Goal: Information Seeking & Learning: Learn about a topic

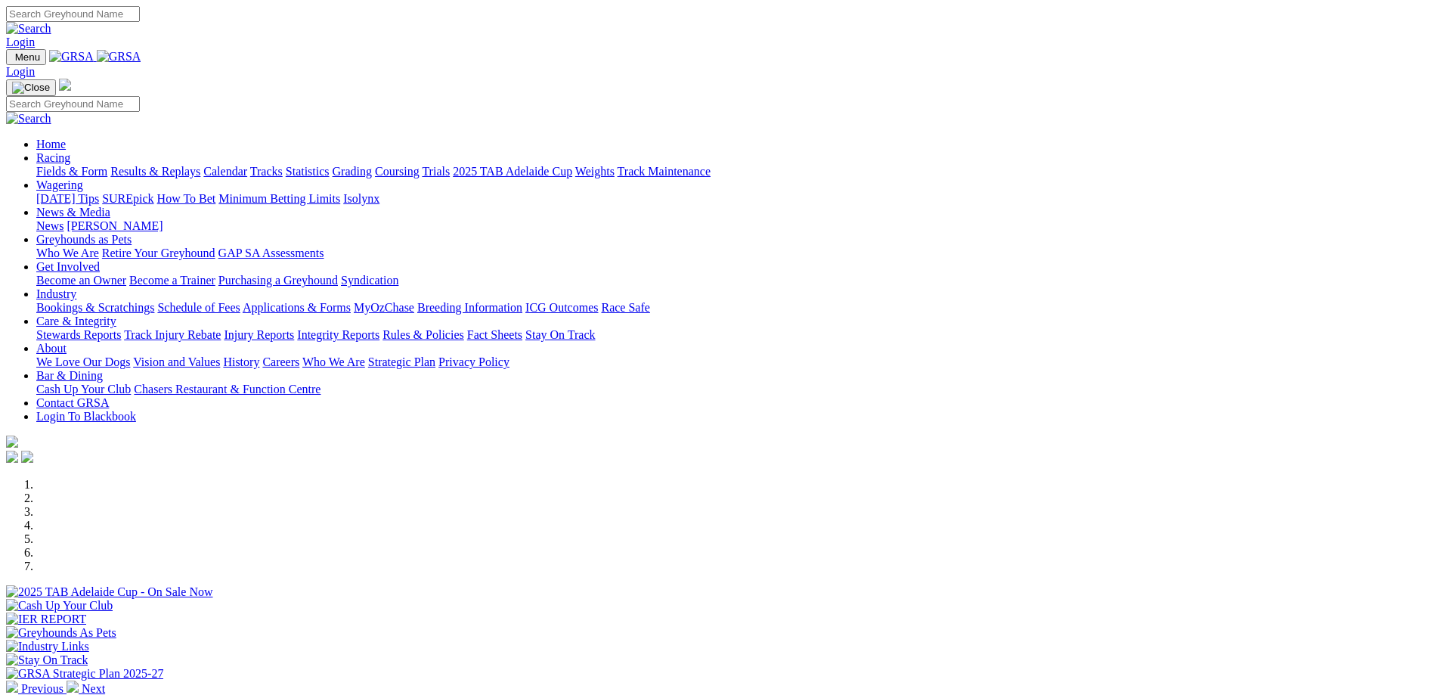
scroll to position [529, 0]
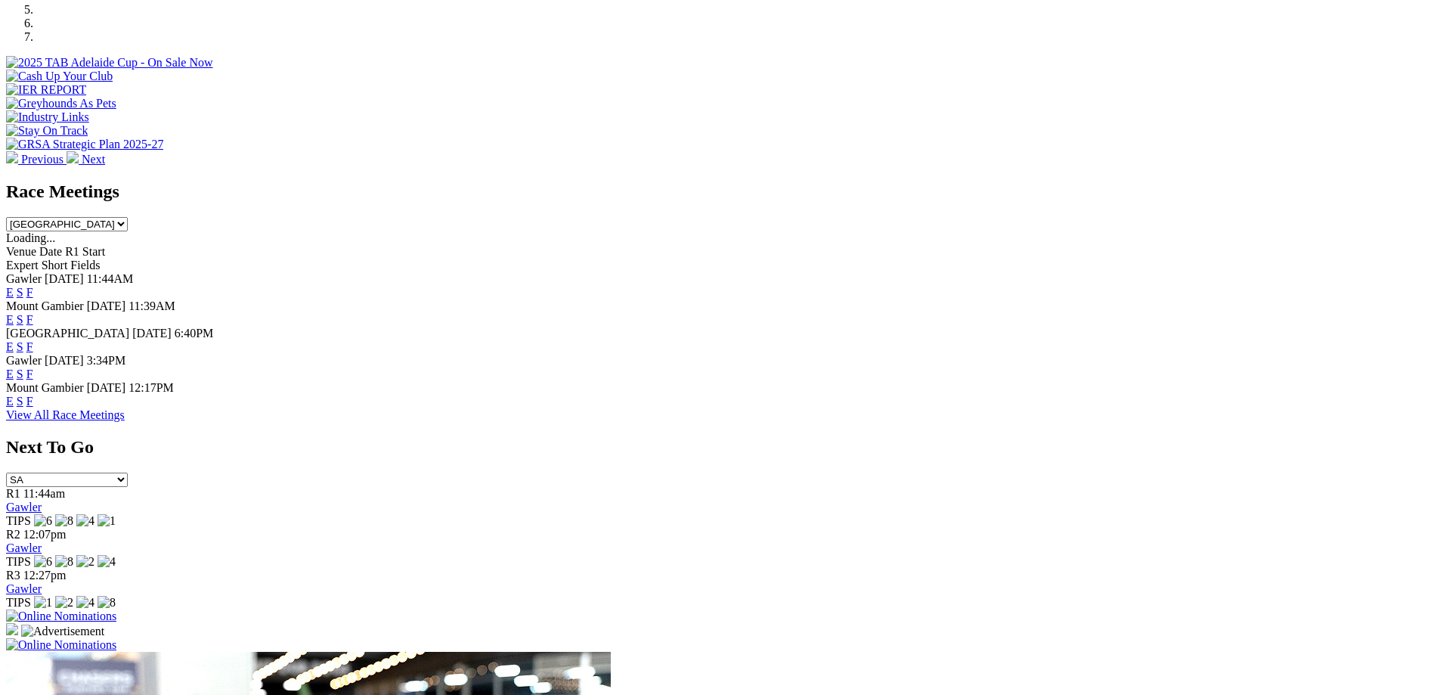
click at [33, 313] on link "F" at bounding box center [29, 319] width 7 height 13
